Goal: Use online tool/utility: Utilize a website feature to perform a specific function

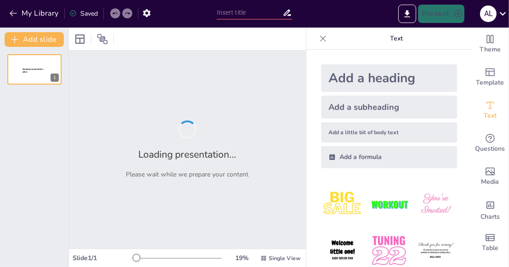
type input "Living in Abundance: A Scriptural Guide to Embracing Blessings"
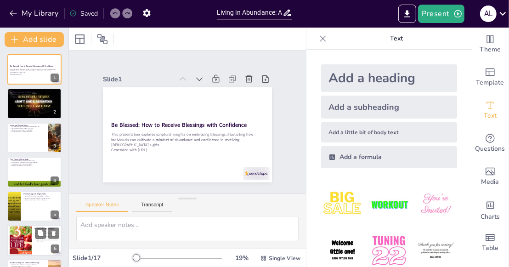
checkbox input "true"
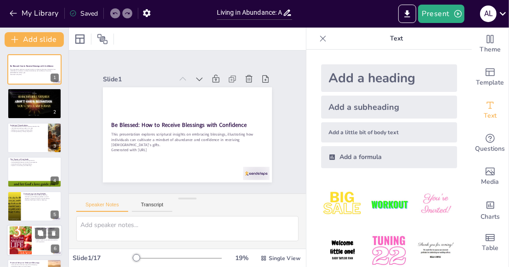
checkbox input "true"
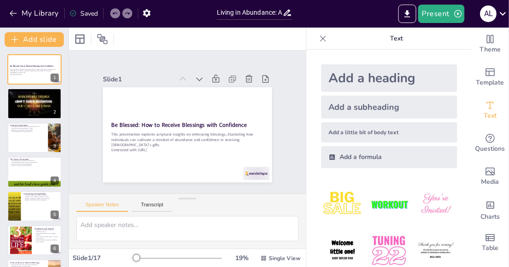
checkbox input "true"
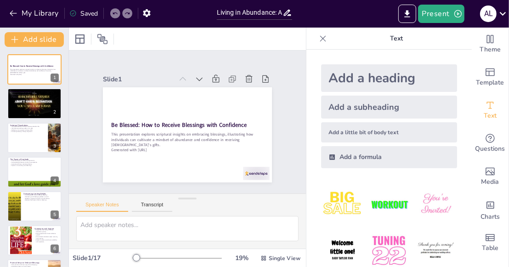
checkbox input "true"
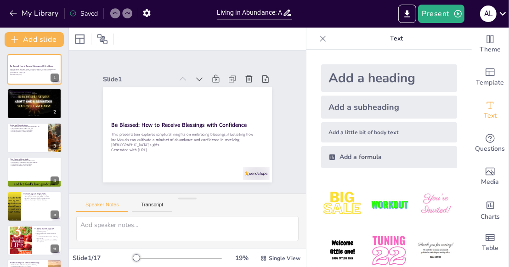
checkbox input "true"
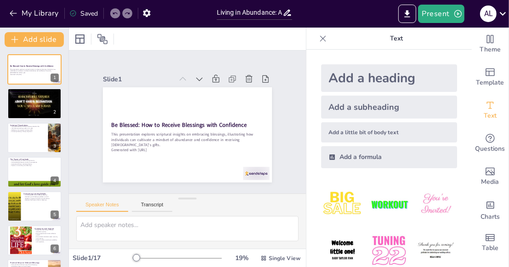
checkbox input "true"
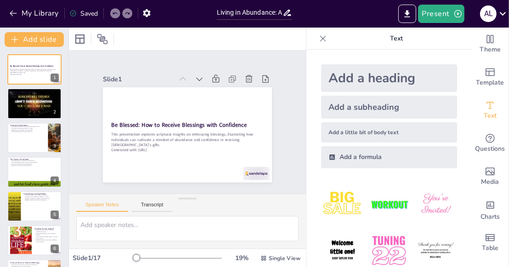
checkbox input "true"
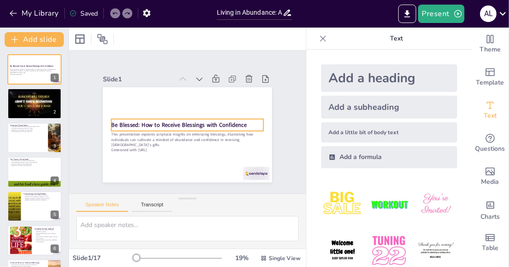
checkbox input "true"
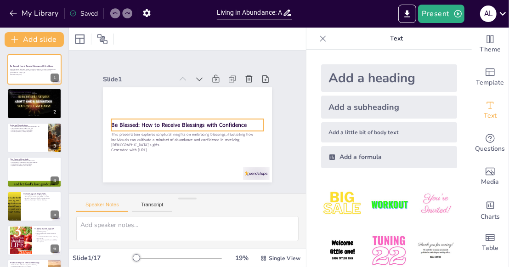
checkbox input "true"
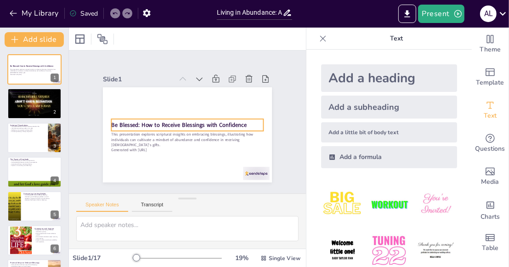
checkbox input "true"
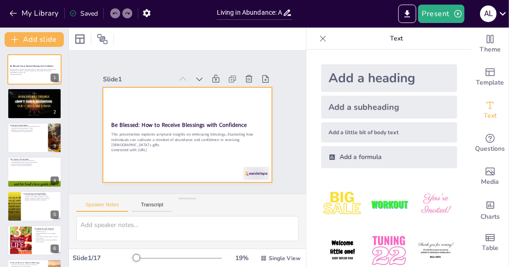
checkbox input "true"
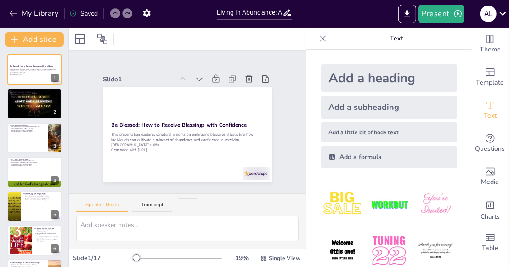
checkbox input "true"
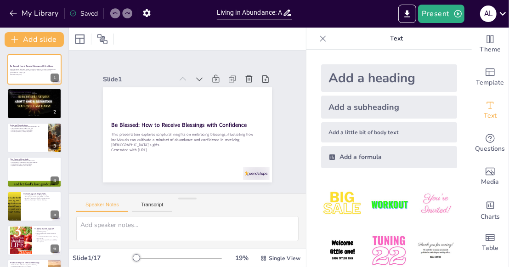
checkbox input "true"
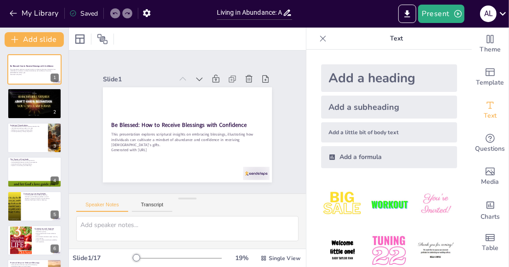
checkbox input "true"
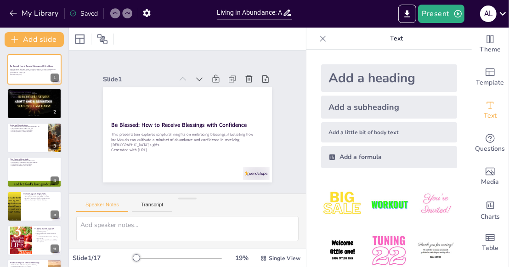
checkbox input "true"
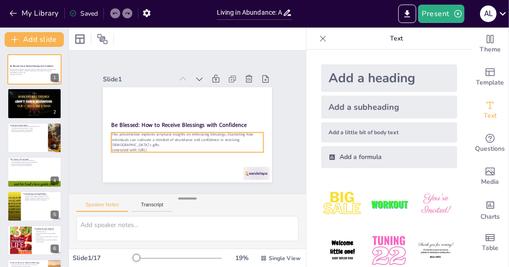
checkbox input "true"
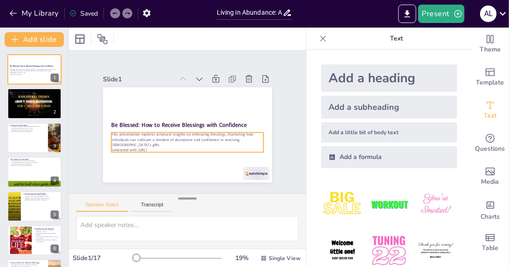
checkbox input "true"
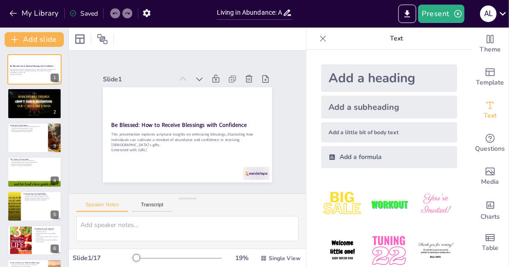
checkbox input "true"
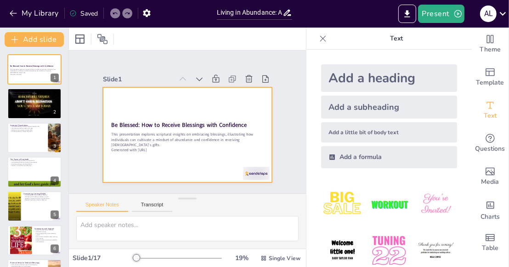
checkbox input "true"
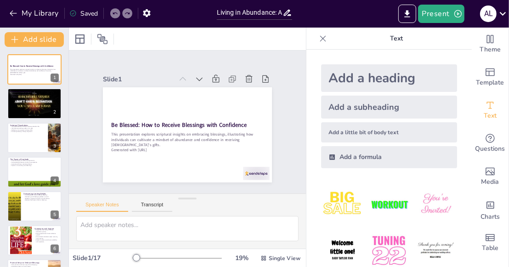
checkbox input "true"
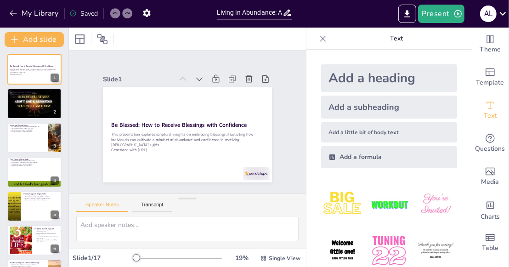
checkbox input "true"
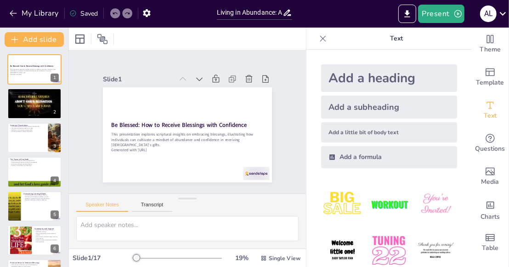
checkbox input "true"
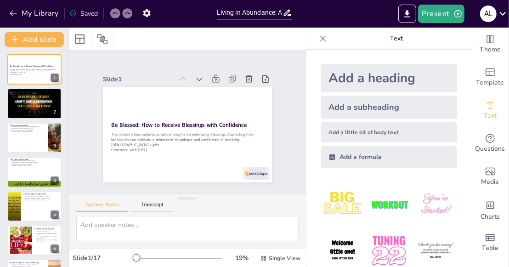
checkbox input "true"
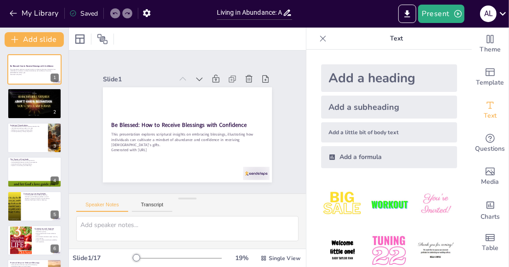
checkbox input "true"
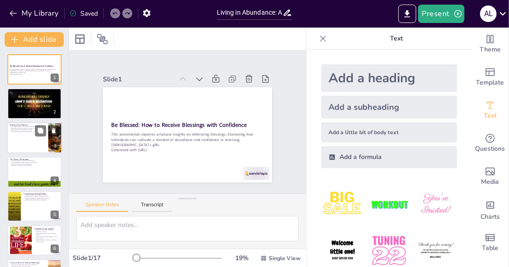
checkbox input "true"
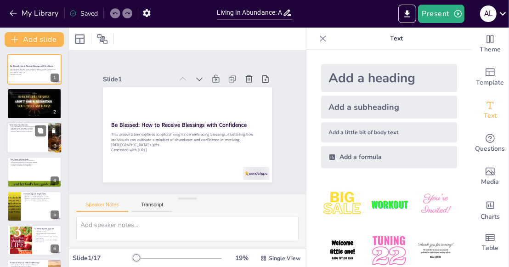
checkbox input "true"
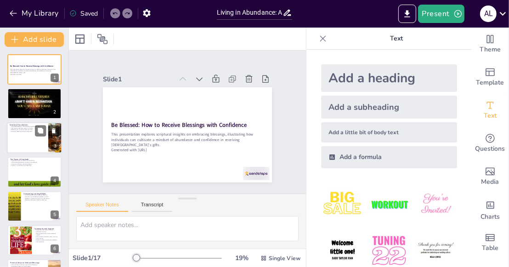
checkbox input "true"
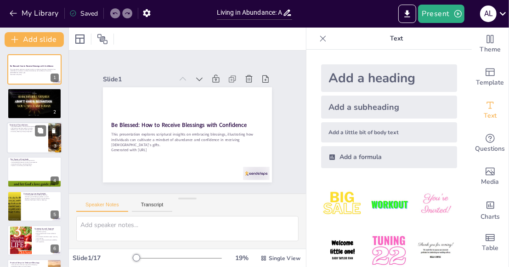
checkbox input "true"
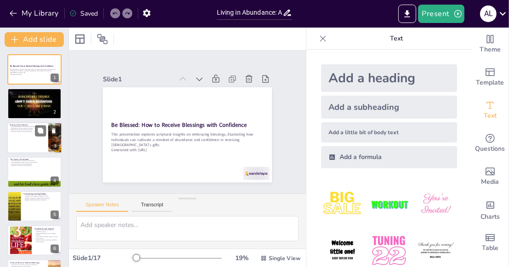
checkbox input "true"
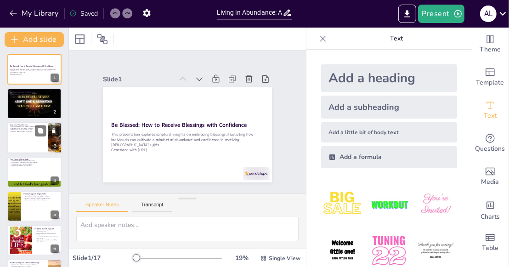
checkbox input "true"
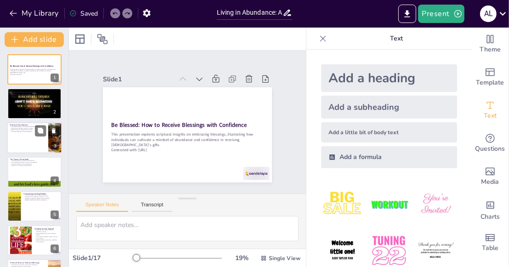
click at [29, 142] on div at bounding box center [34, 137] width 55 height 31
type textarea "Key scriptures serve as foundational pillars for understanding abundance. They …"
checkbox input "true"
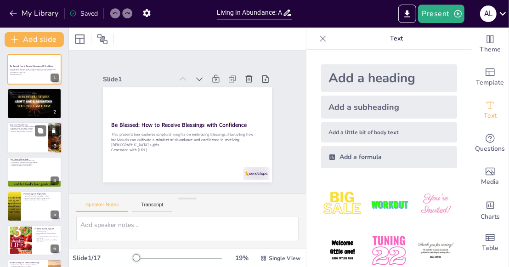
checkbox input "true"
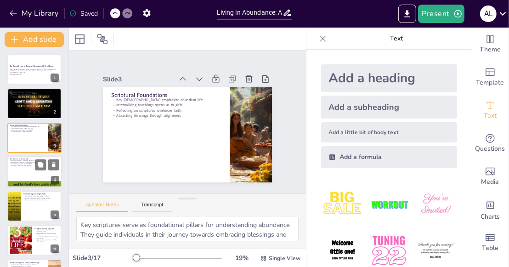
checkbox input "true"
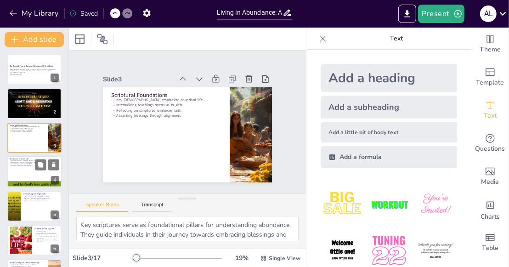
checkbox input "true"
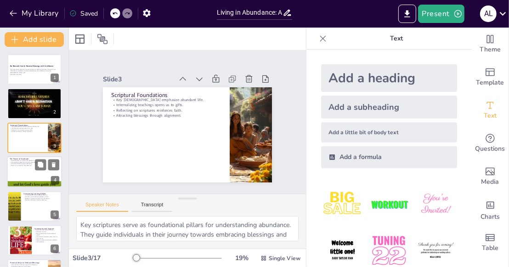
checkbox input "true"
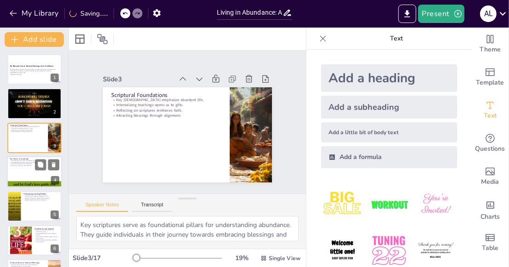
click at [16, 171] on div at bounding box center [34, 171] width 55 height 31
type textarea "Gratitude serves as a bridge that aligns our hearts with [DEMOGRAPHIC_DATA]'s g…"
checkbox input "true"
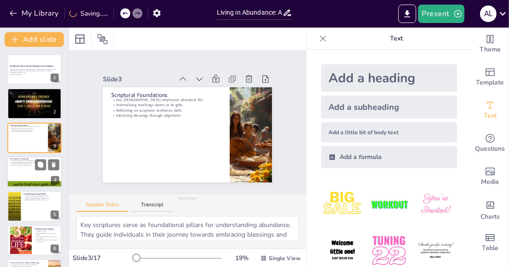
checkbox input "true"
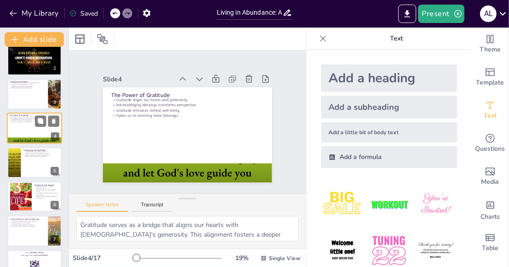
scroll to position [61, 0]
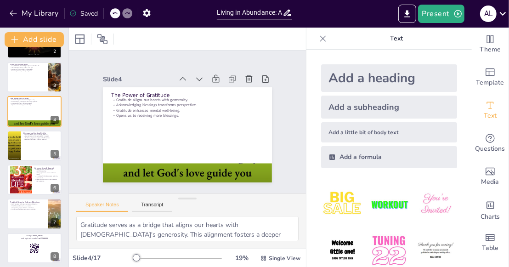
checkbox input "true"
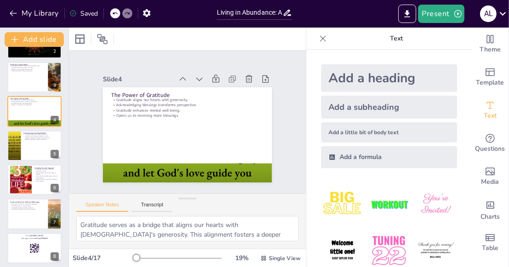
checkbox input "true"
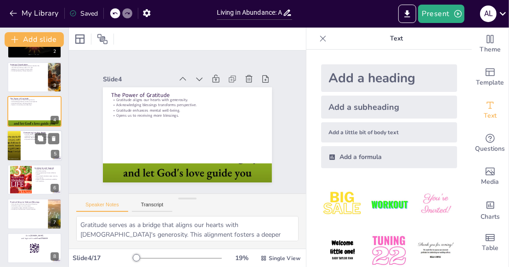
checkbox input "true"
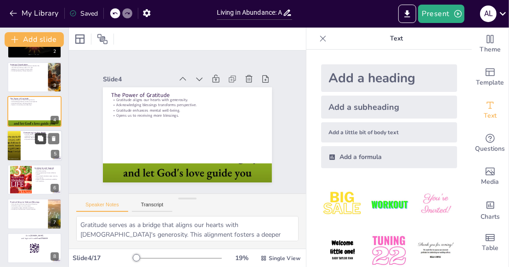
checkbox input "true"
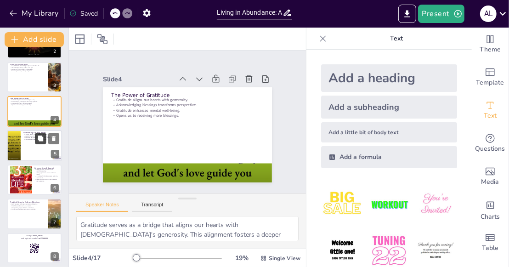
checkbox input "true"
click at [25, 149] on div at bounding box center [34, 145] width 55 height 31
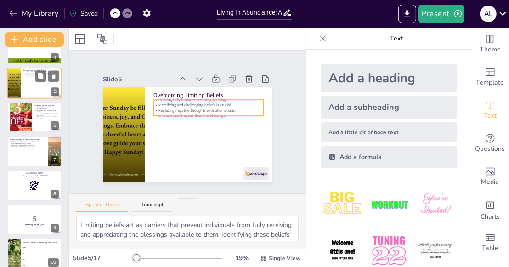
scroll to position [141, 0]
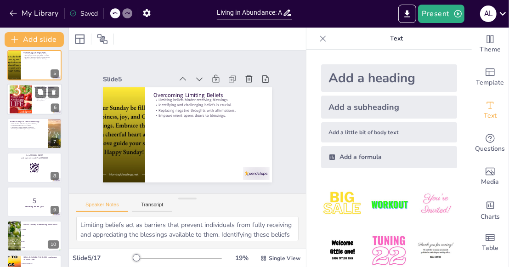
click at [39, 109] on div at bounding box center [34, 99] width 55 height 31
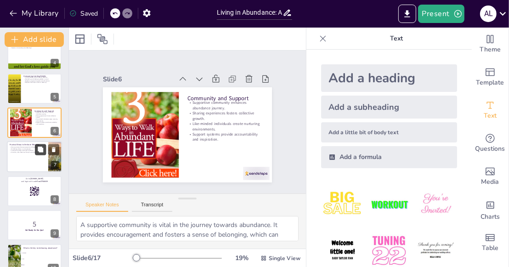
scroll to position [129, 0]
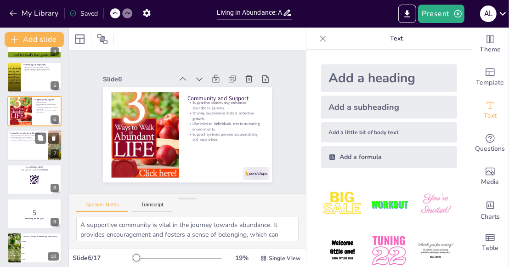
click at [19, 153] on div at bounding box center [34, 145] width 55 height 31
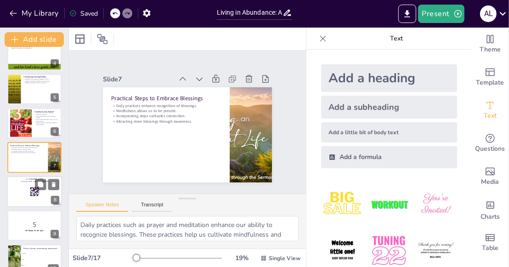
click at [18, 199] on div at bounding box center [34, 191] width 55 height 31
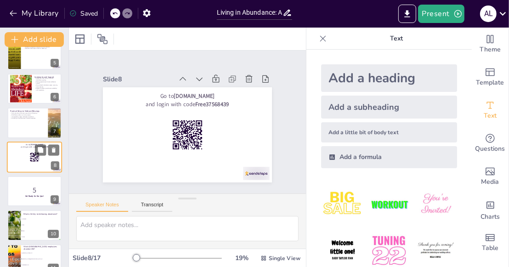
scroll to position [244, 0]
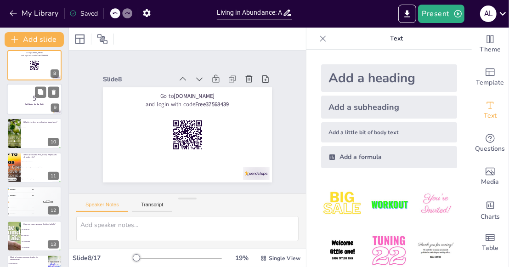
click at [17, 89] on div at bounding box center [34, 99] width 55 height 31
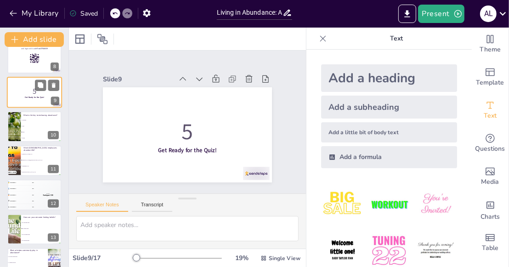
scroll to position [278, 0]
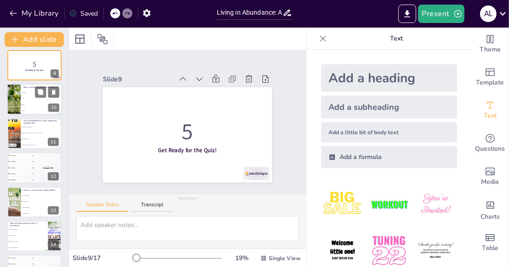
click at [37, 104] on span "Faith" at bounding box center [42, 104] width 40 height 1
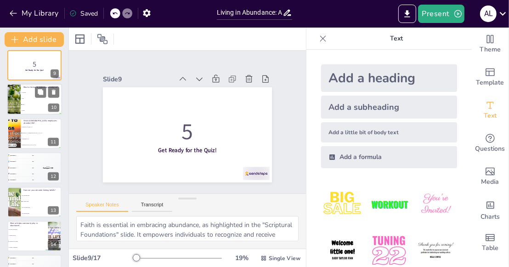
scroll to position [220, 0]
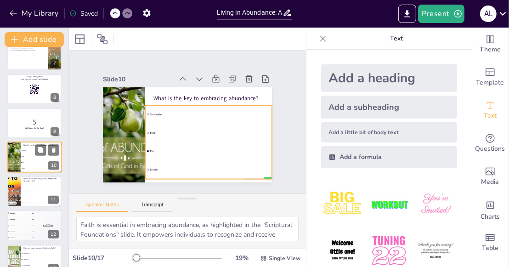
click at [33, 166] on li "Doubt" at bounding box center [41, 169] width 41 height 6
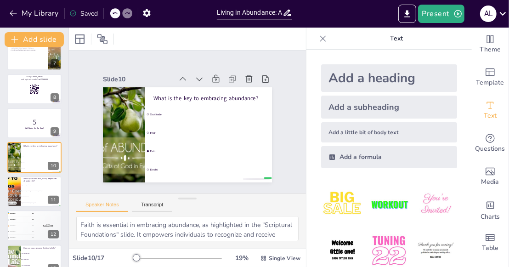
scroll to position [11, 0]
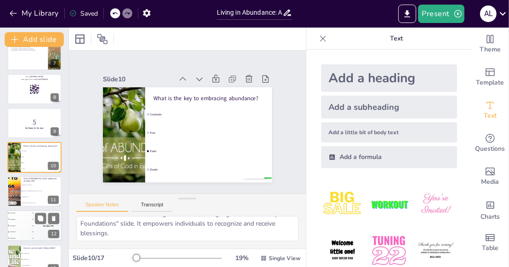
click at [21, 223] on div "🥉 Participant 3 300" at bounding box center [21, 226] width 28 height 6
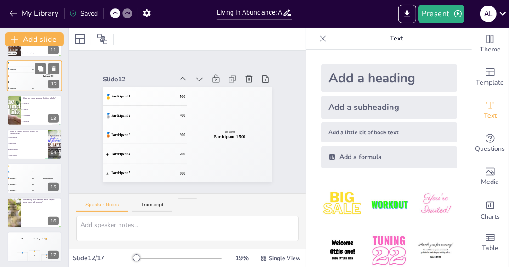
scroll to position [372, 0]
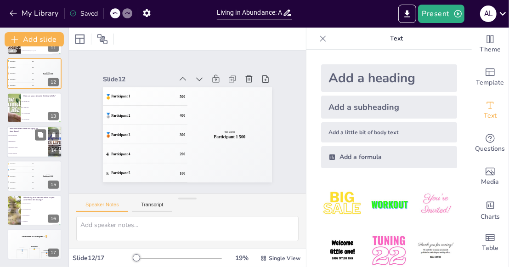
click at [29, 143] on li "It hinders growth" at bounding box center [27, 141] width 41 height 6
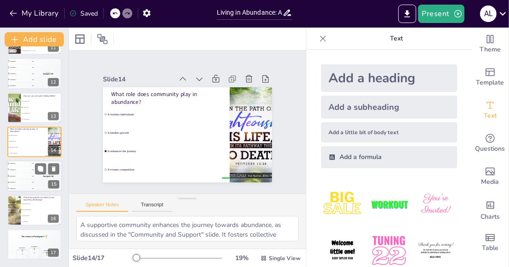
click at [16, 167] on div "🥈 Participant 2 400" at bounding box center [21, 170] width 28 height 6
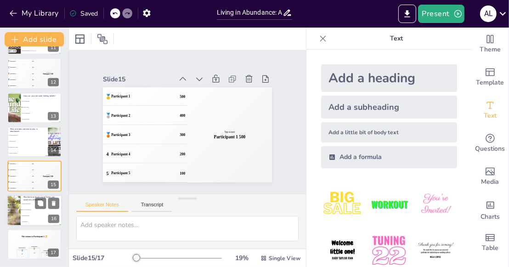
click at [37, 216] on span "Ignoring kindness" at bounding box center [42, 215] width 40 height 1
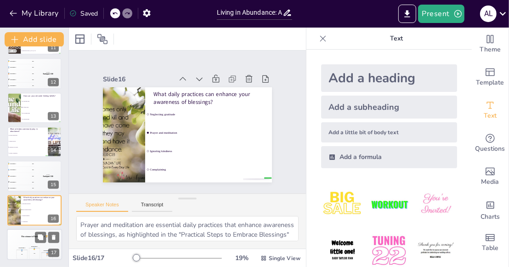
click at [13, 240] on div "The winner is Participant 1 🏆" at bounding box center [34, 237] width 55 height 16
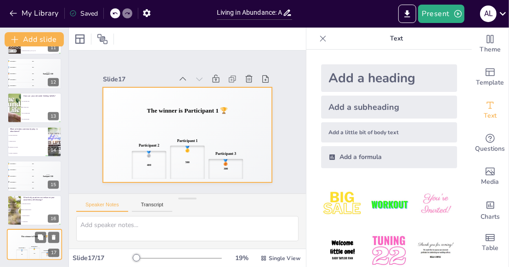
click at [18, 238] on div "The winner is Participant 1 🏆" at bounding box center [34, 237] width 55 height 16
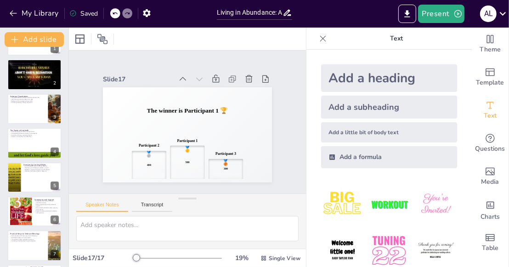
scroll to position [0, 0]
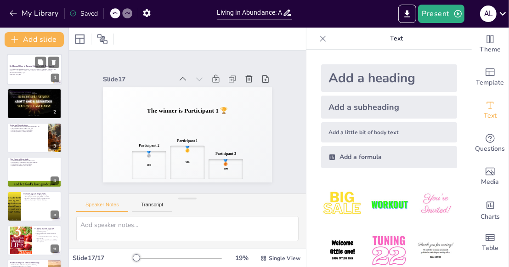
click at [31, 74] on p "Generated with [URL]" at bounding box center [35, 75] width 50 height 2
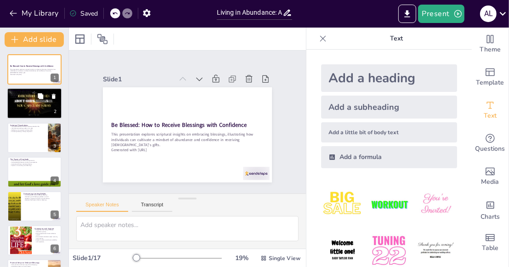
click at [39, 114] on div at bounding box center [34, 103] width 55 height 31
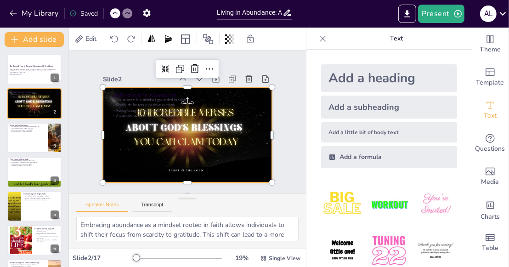
click at [119, 164] on div at bounding box center [175, 123] width 112 height 178
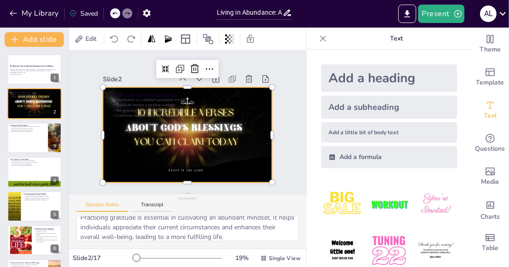
click at [503, 13] on icon at bounding box center [503, 13] width 12 height 12
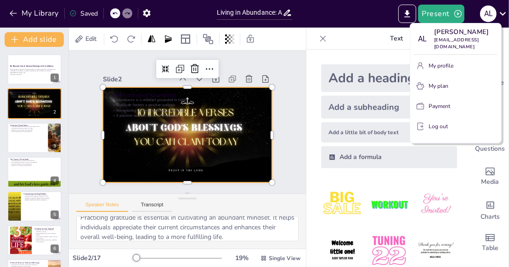
click at [361, 10] on div at bounding box center [254, 133] width 509 height 267
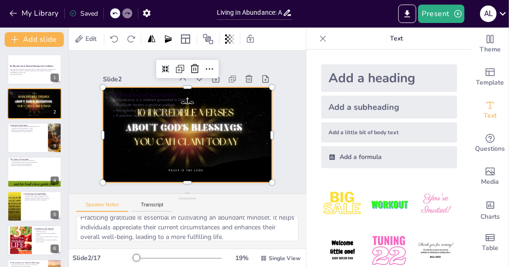
click at [319, 37] on icon at bounding box center [323, 38] width 9 height 9
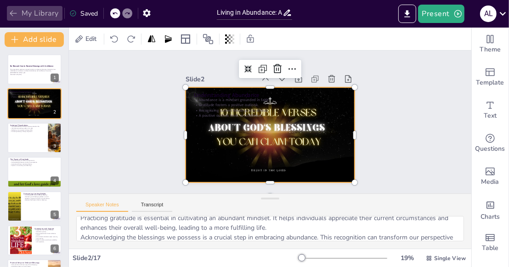
click at [11, 14] on icon "button" at bounding box center [13, 13] width 9 height 9
